Goal: Contribute content

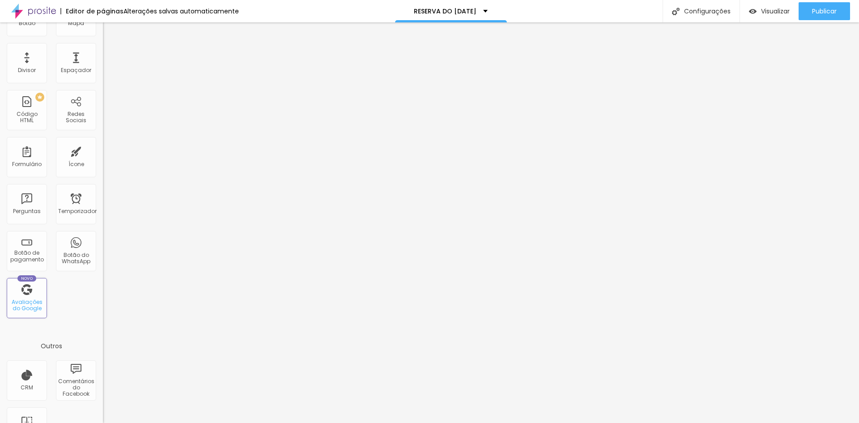
scroll to position [134, 0]
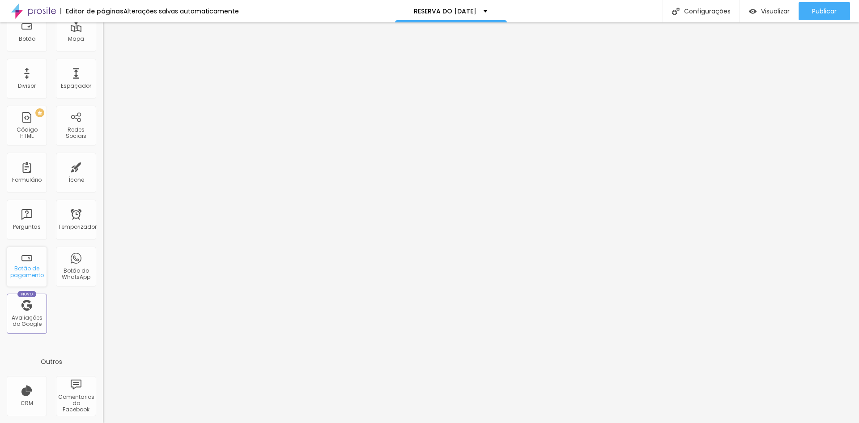
click at [30, 270] on font "Botão de pagamento" at bounding box center [27, 271] width 34 height 14
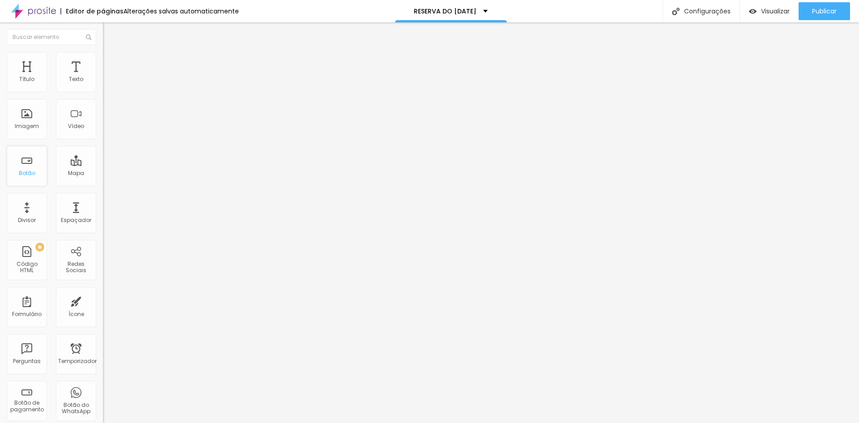
click at [37, 174] on div "Botão" at bounding box center [27, 166] width 40 height 40
click at [38, 257] on div "PREMIUM Código HTML" at bounding box center [27, 260] width 40 height 40
click at [30, 264] on font "Código HTML" at bounding box center [27, 267] width 21 height 14
click at [30, 263] on font "Código HTML" at bounding box center [27, 267] width 21 height 14
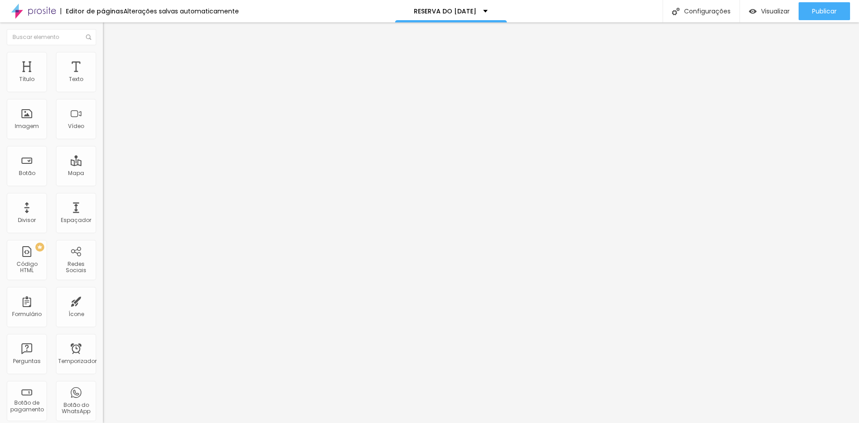
click at [107, 85] on font "Insira seu código aqui" at bounding box center [138, 82] width 62 height 8
click at [103, 143] on div at bounding box center [154, 112] width 103 height 69
click at [103, 130] on div at bounding box center [154, 112] width 103 height 69
click at [103, 58] on li "Avançado" at bounding box center [154, 56] width 103 height 9
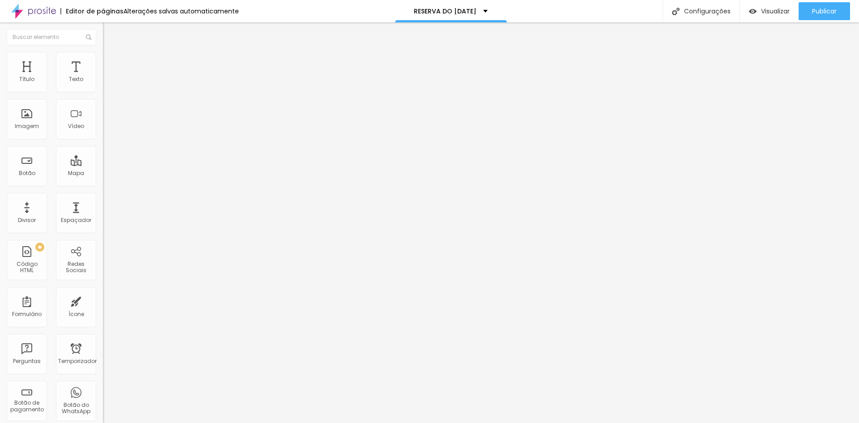
click at [111, 53] on font "Conteúdo" at bounding box center [125, 49] width 28 height 8
click at [110, 34] on img "button" at bounding box center [113, 32] width 7 height 7
